Goal: Find specific page/section: Find specific page/section

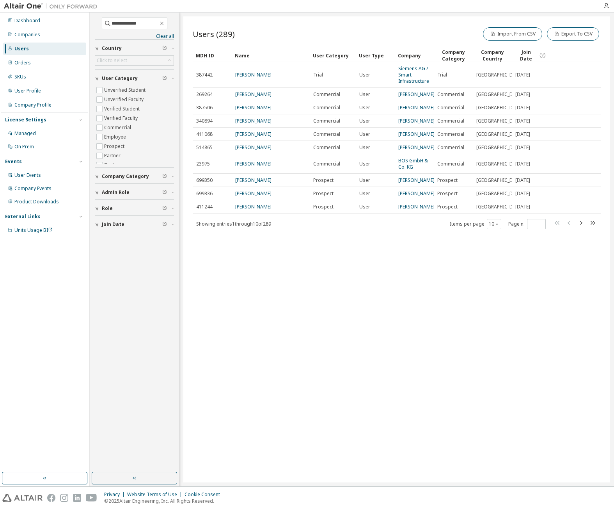
drag, startPoint x: 143, startPoint y: 22, endPoint x: 27, endPoint y: 11, distance: 116.8
click at [27, 11] on div "**********" at bounding box center [307, 254] width 614 height 509
type input "*"
click at [46, 22] on div "Dashboard" at bounding box center [44, 20] width 83 height 12
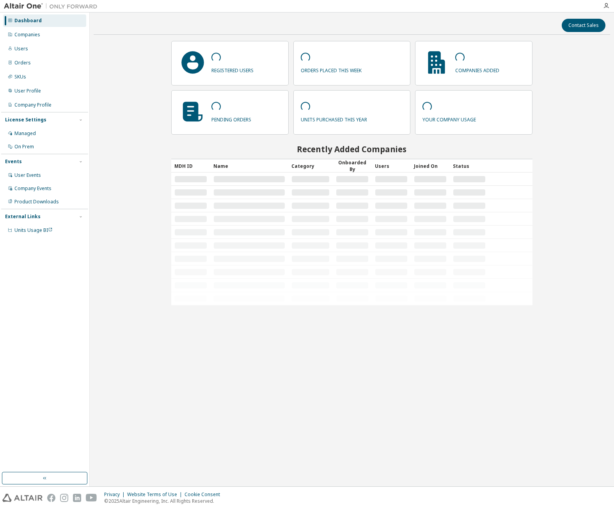
click at [43, 31] on div "Companies" at bounding box center [44, 34] width 83 height 12
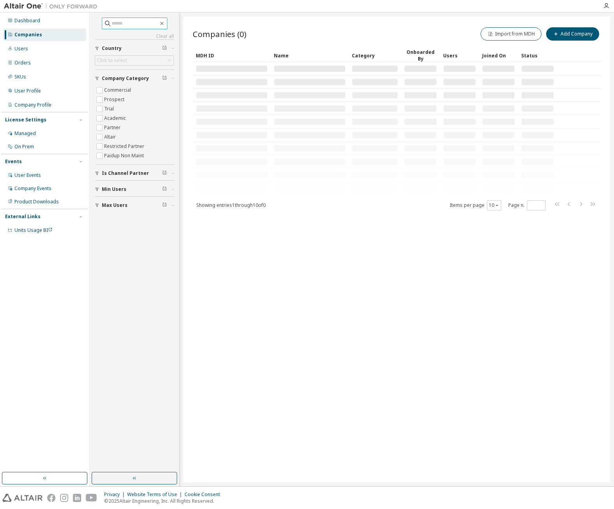
click at [129, 23] on input "text" at bounding box center [135, 24] width 47 height 8
type input "***"
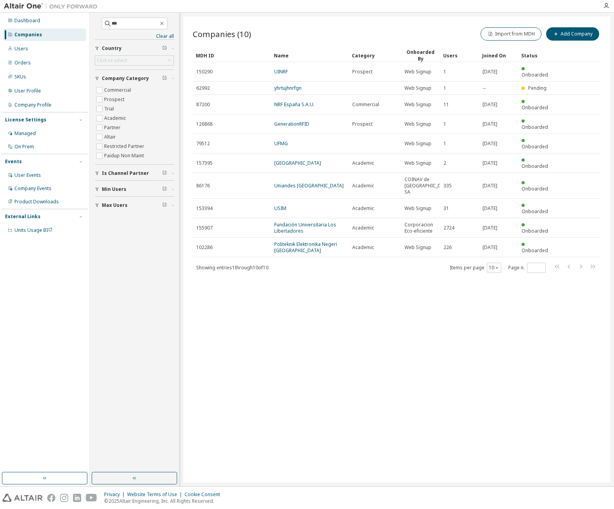
click at [294, 101] on link "NRF España S.A.U." at bounding box center [294, 104] width 40 height 7
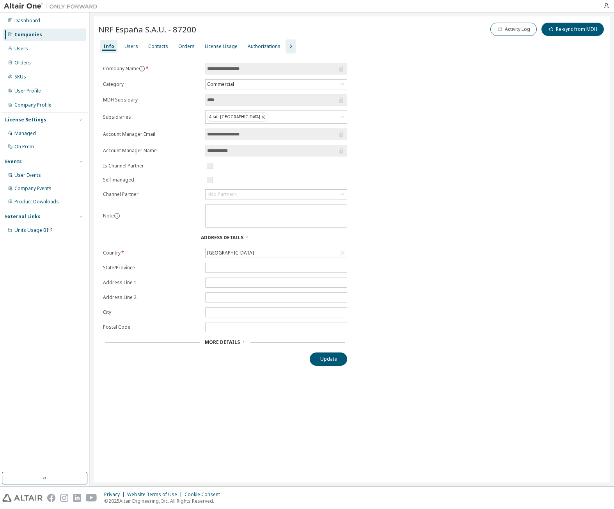
click at [226, 48] on div "License Usage" at bounding box center [221, 46] width 33 height 6
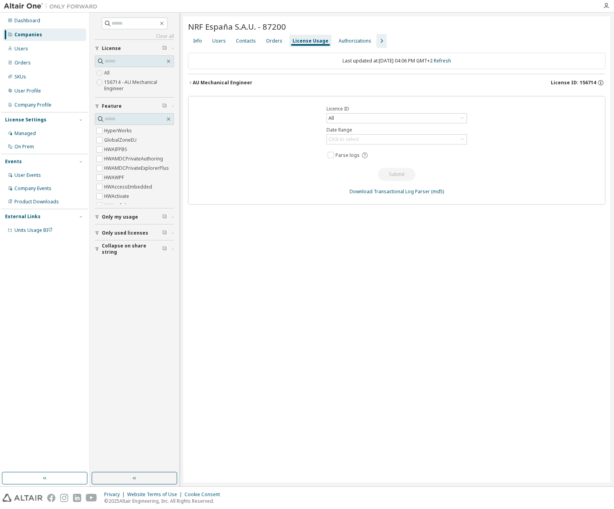
drag, startPoint x: 191, startPoint y: 84, endPoint x: 392, endPoint y: 80, distance: 201.0
click at [191, 84] on icon "button" at bounding box center [190, 82] width 5 height 5
